Goal: Task Accomplishment & Management: Manage account settings

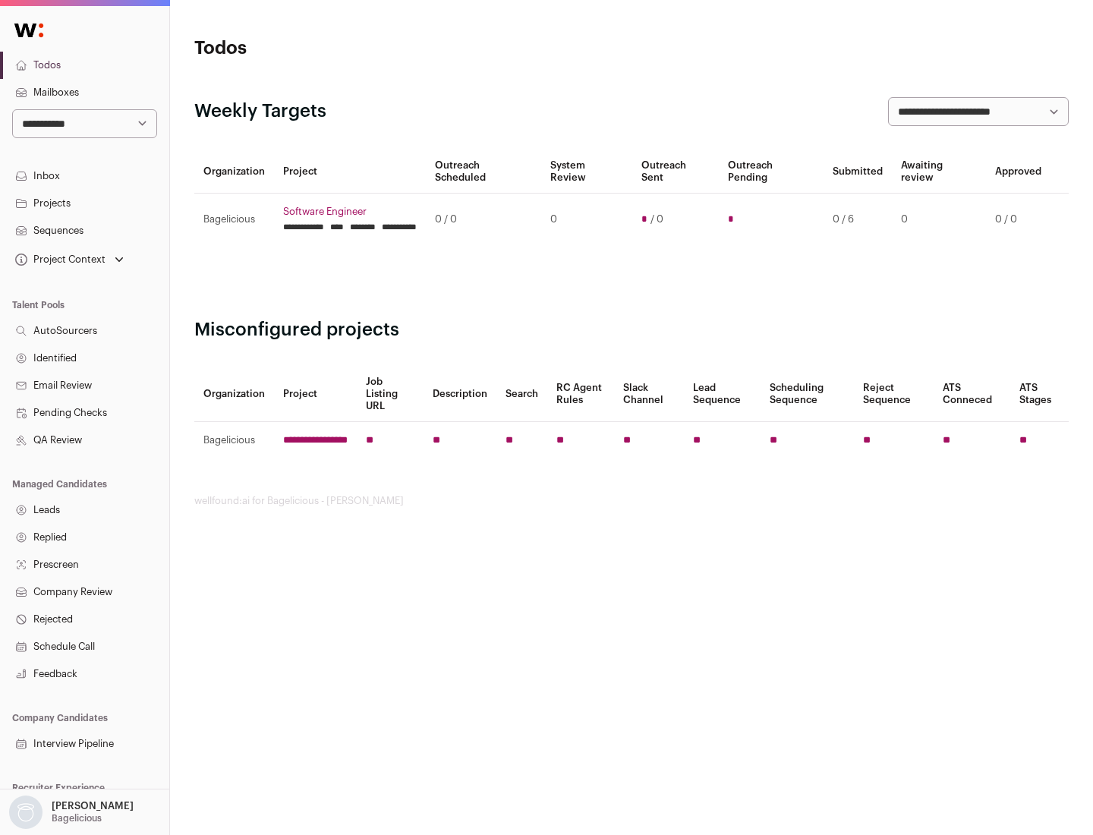
click at [84, 203] on link "Projects" at bounding box center [84, 203] width 169 height 27
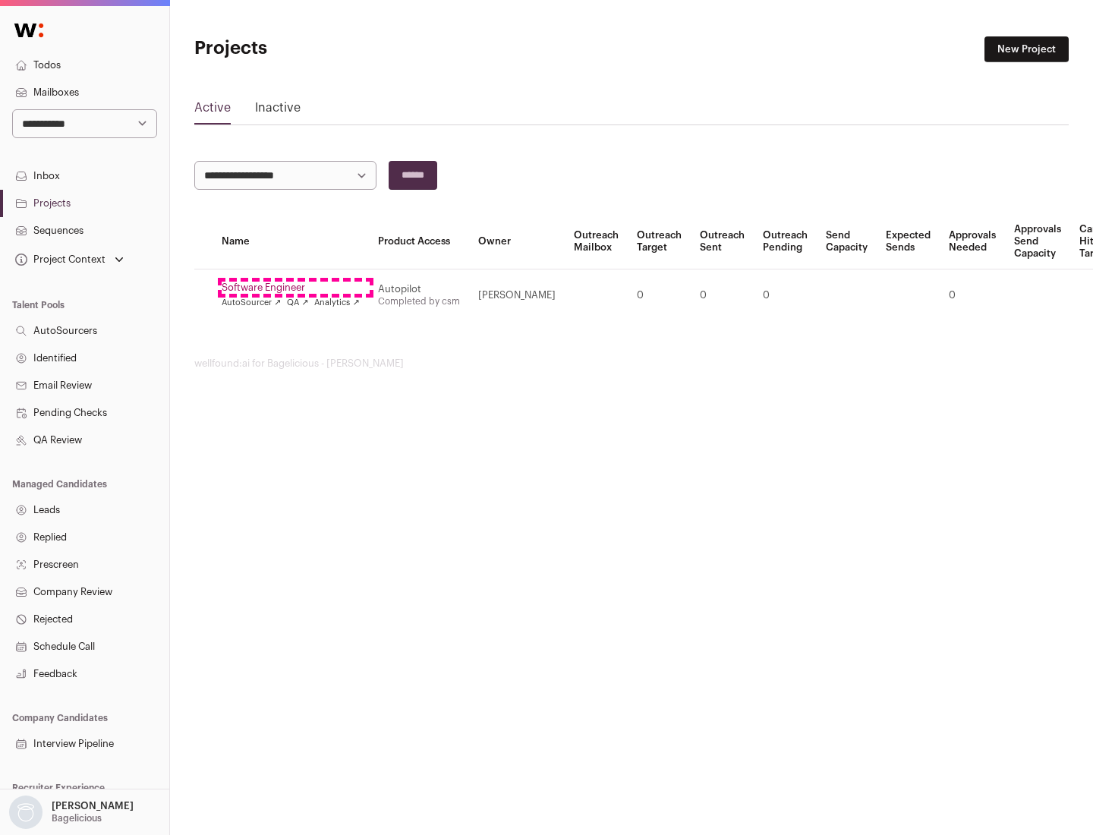
click at [295, 288] on link "Software Engineer" at bounding box center [291, 287] width 138 height 12
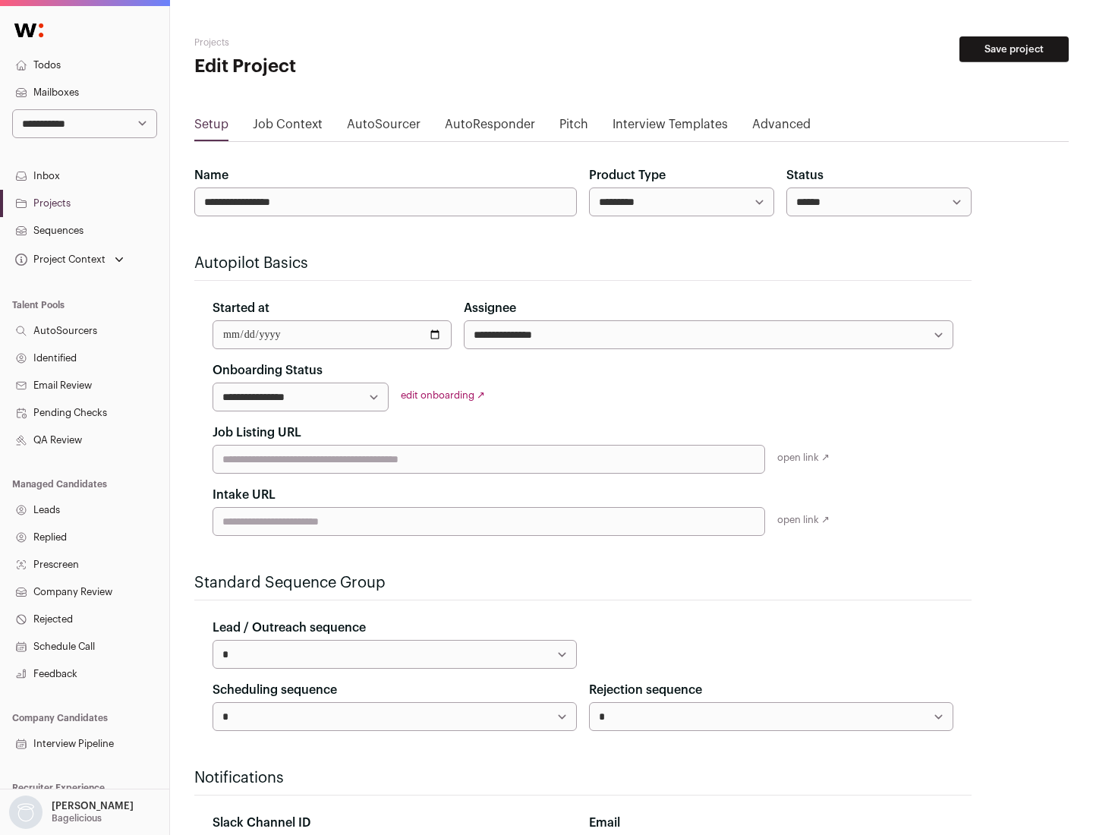
click at [1014, 49] on button "Save project" at bounding box center [1013, 49] width 109 height 26
